Goal: Information Seeking & Learning: Learn about a topic

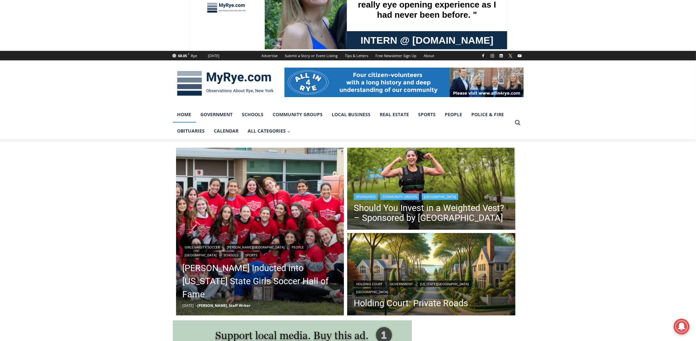
scroll to position [65, 0]
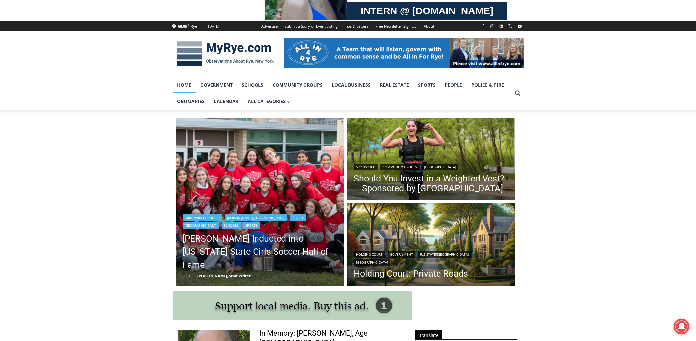
click at [253, 195] on img "Read More Rich Savage Inducted into New York State Girls Soccer Hall of Fame" at bounding box center [260, 202] width 168 height 168
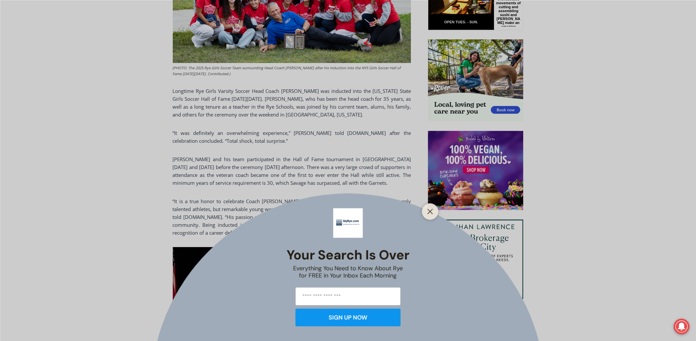
scroll to position [394, 0]
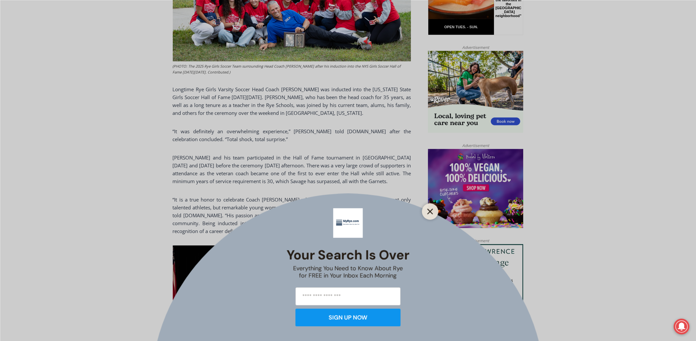
click at [434, 212] on button "Close" at bounding box center [430, 211] width 9 height 9
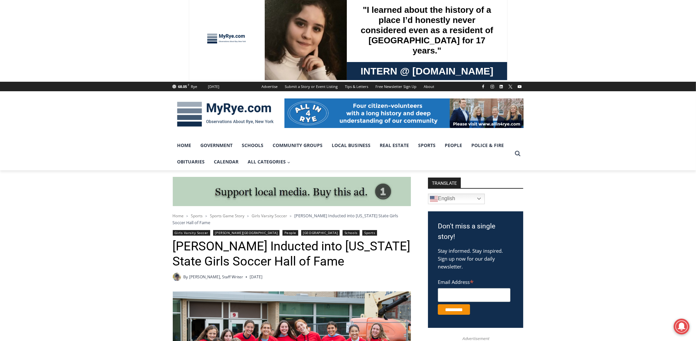
scroll to position [0, 0]
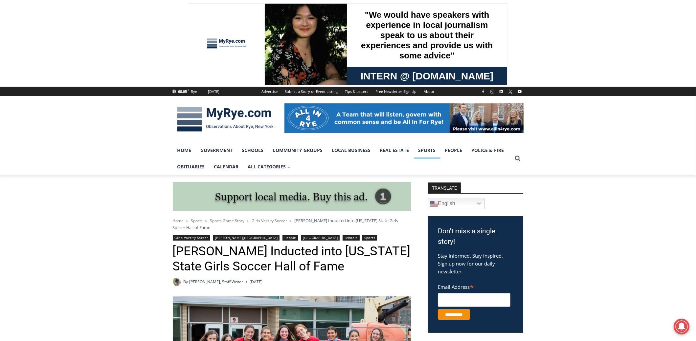
click at [420, 150] on link "Sports" at bounding box center [427, 150] width 27 height 16
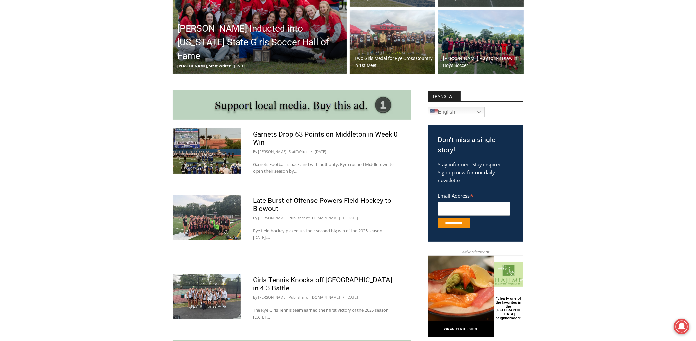
scroll to position [295, 0]
